Goal: Information Seeking & Learning: Learn about a topic

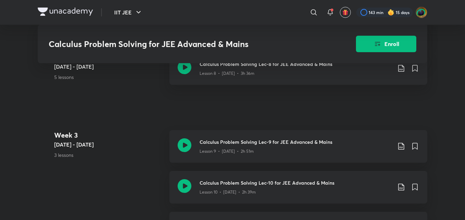
scroll to position [710, 0]
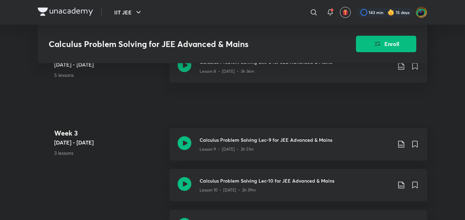
click at [271, 184] on h3 "Calculus Problem Solving Lec-10 for JEE Advanced & Mains" at bounding box center [295, 180] width 192 height 7
